Goal: Check status: Check status

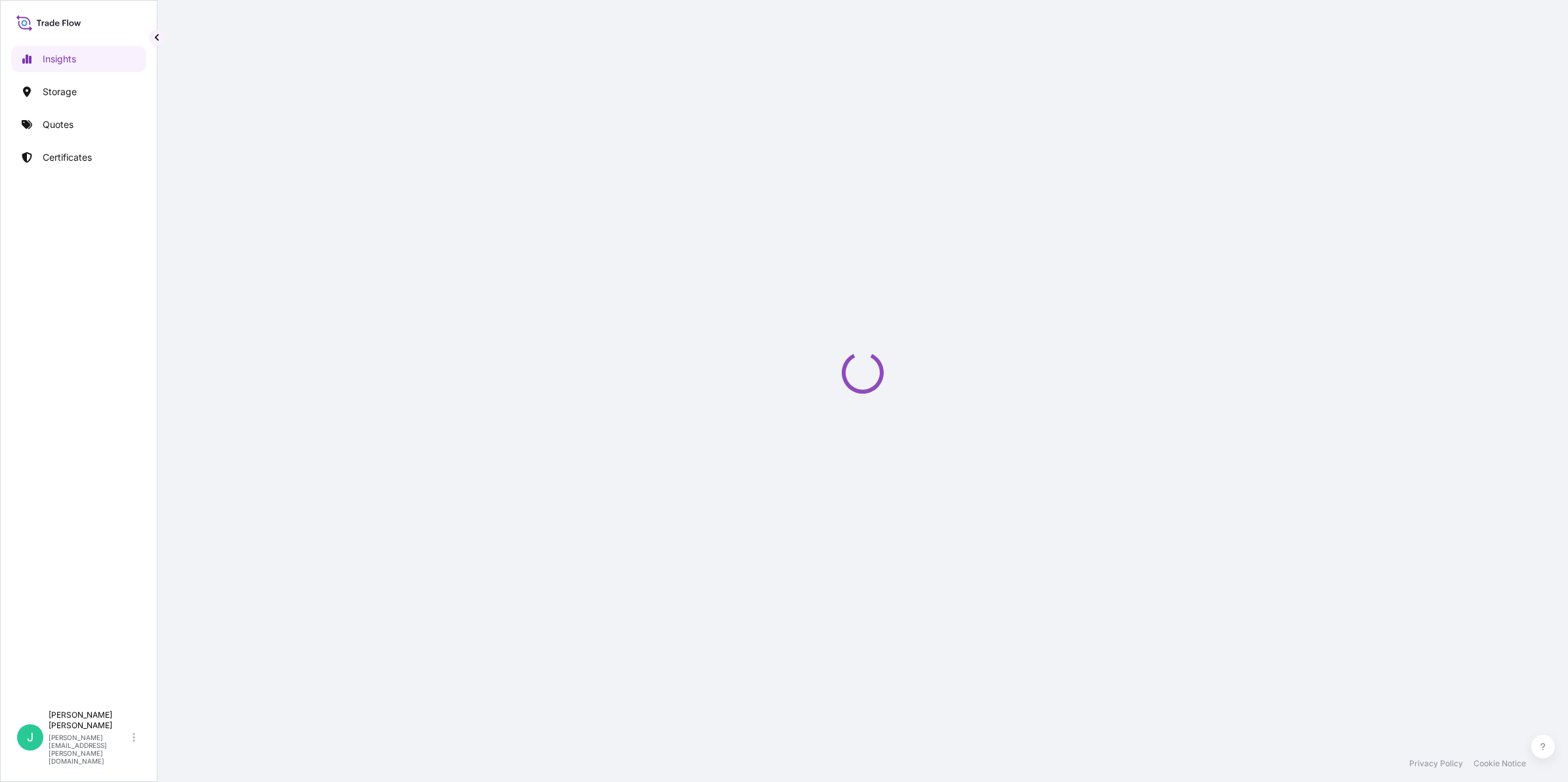
select select "2025"
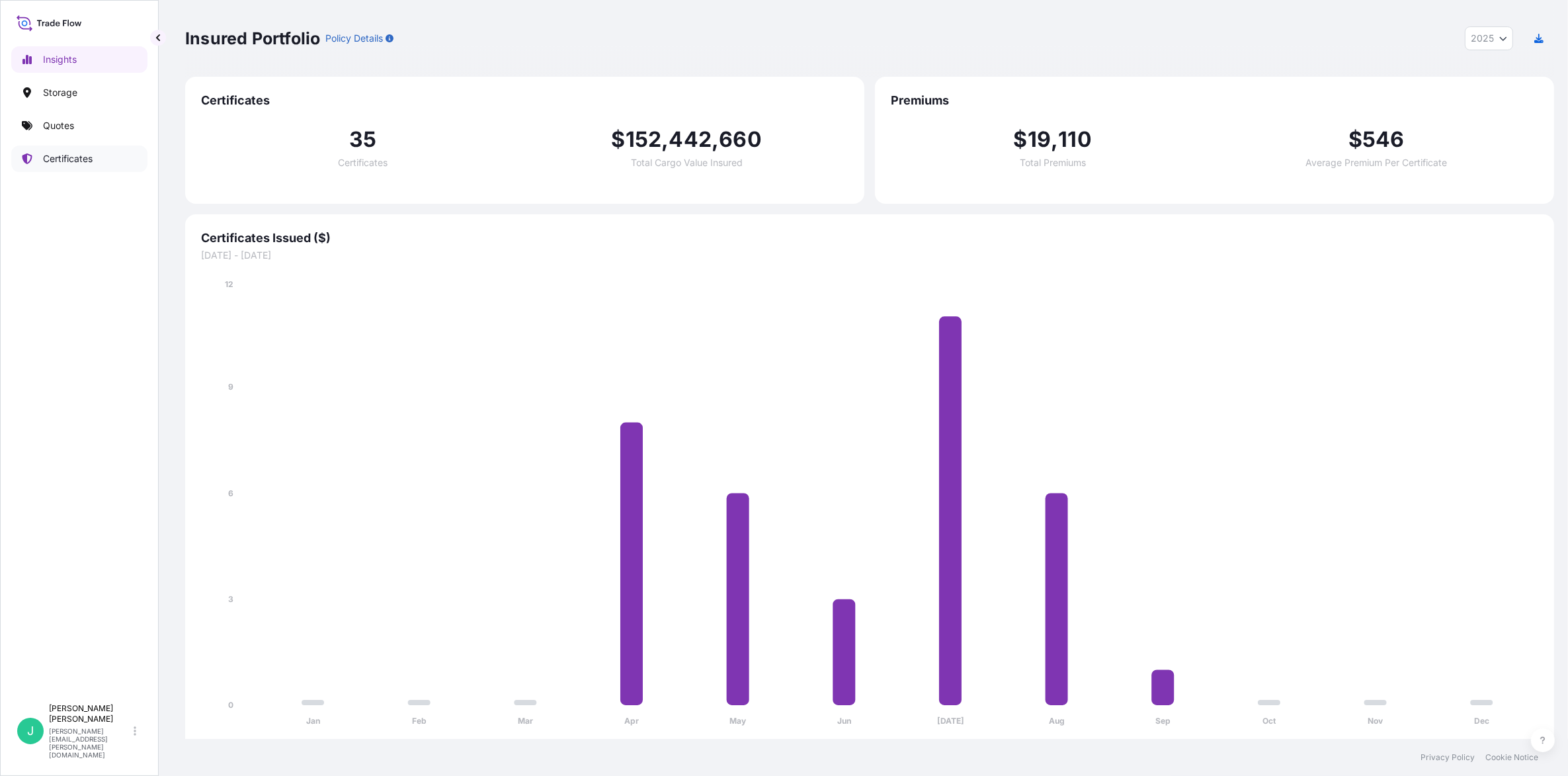
click at [68, 163] on p "Certificates" at bounding box center [68, 159] width 50 height 13
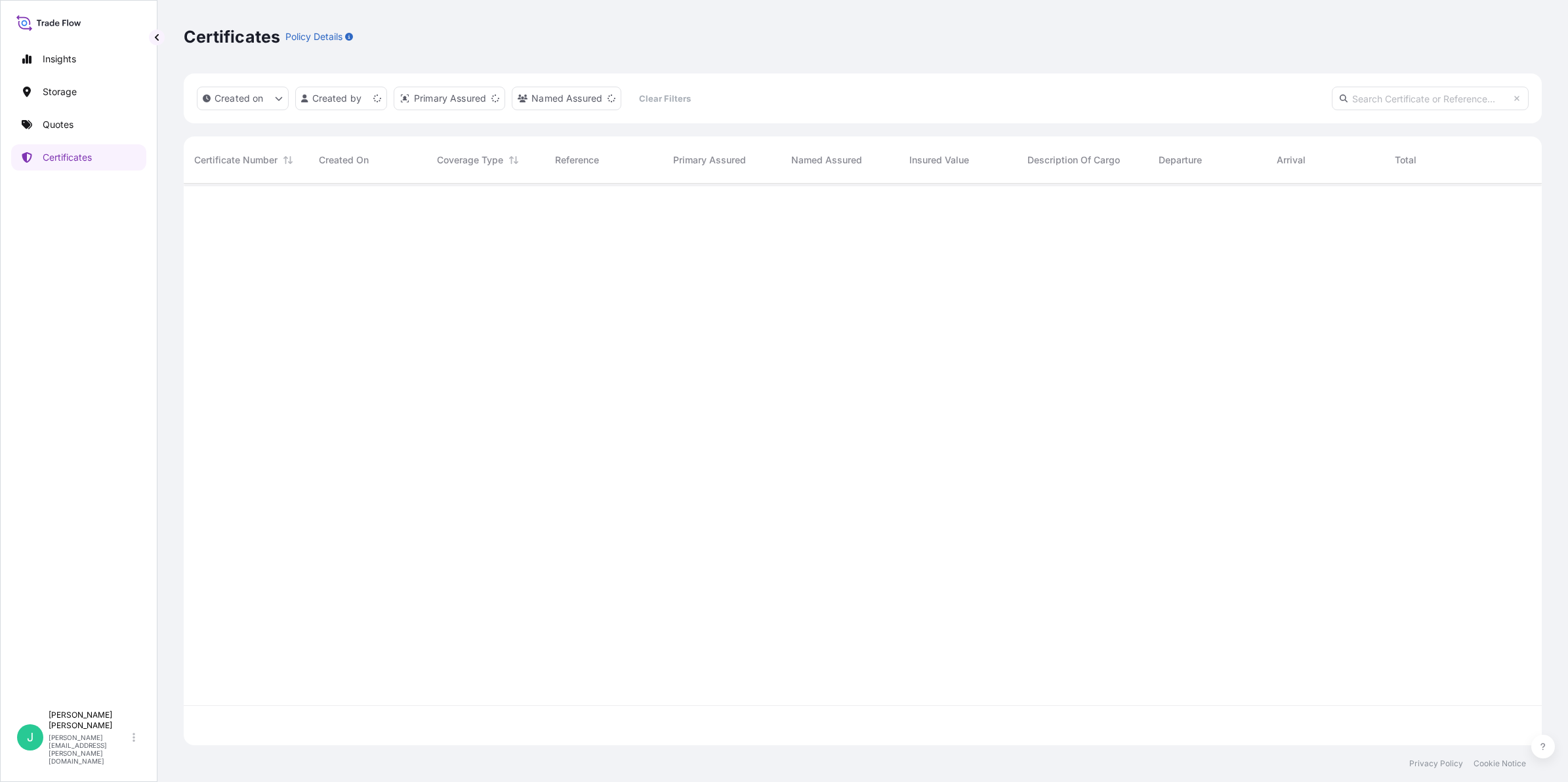
scroll to position [557, 1346]
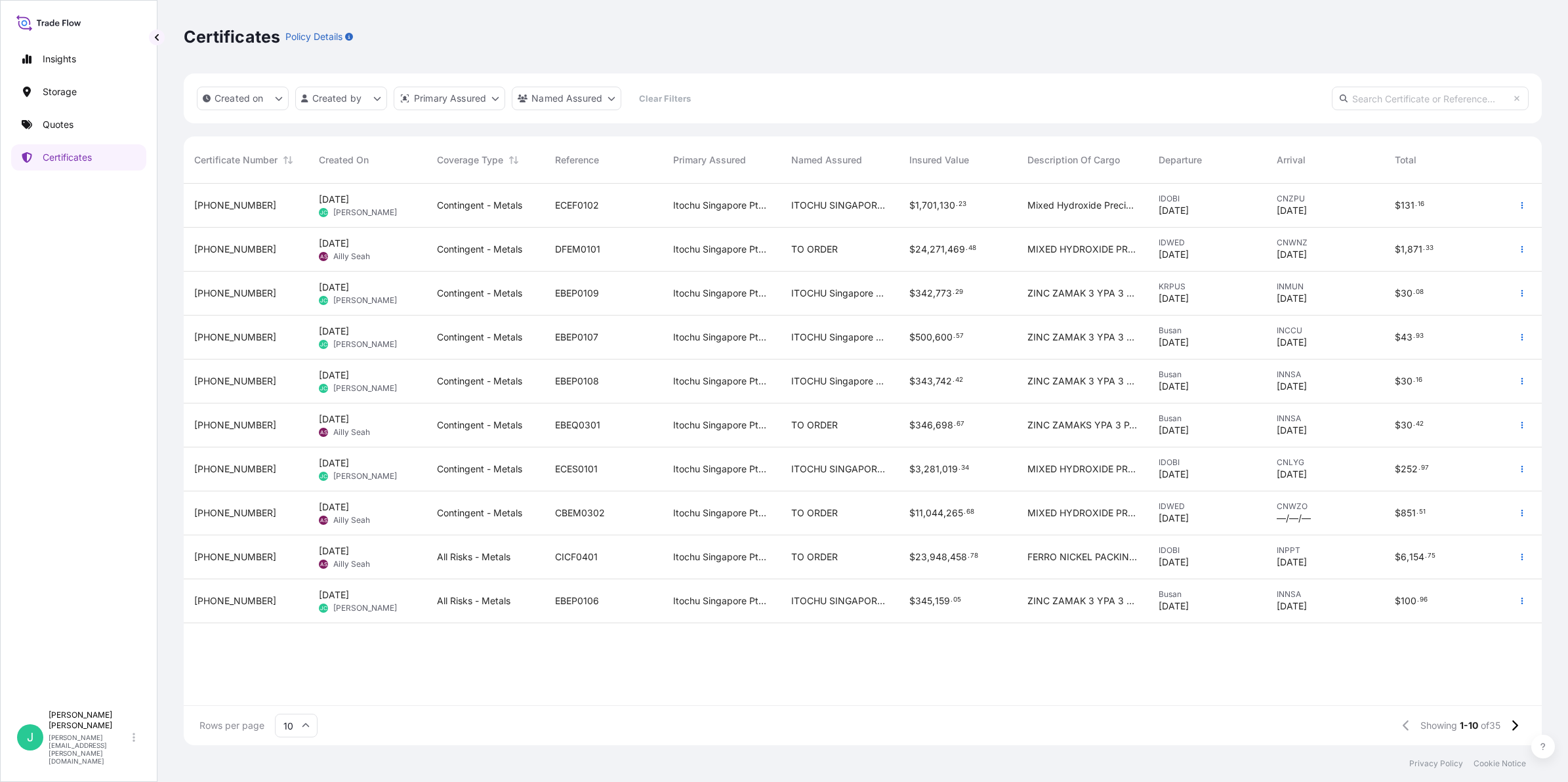
click at [1177, 210] on span "02/09/2025" at bounding box center [1174, 211] width 30 height 13
